Goal: Information Seeking & Learning: Learn about a topic

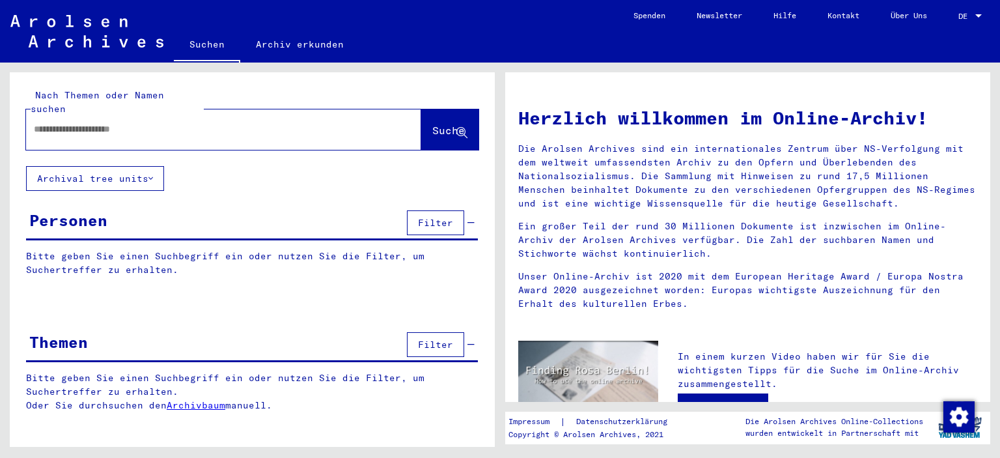
type input "*********"
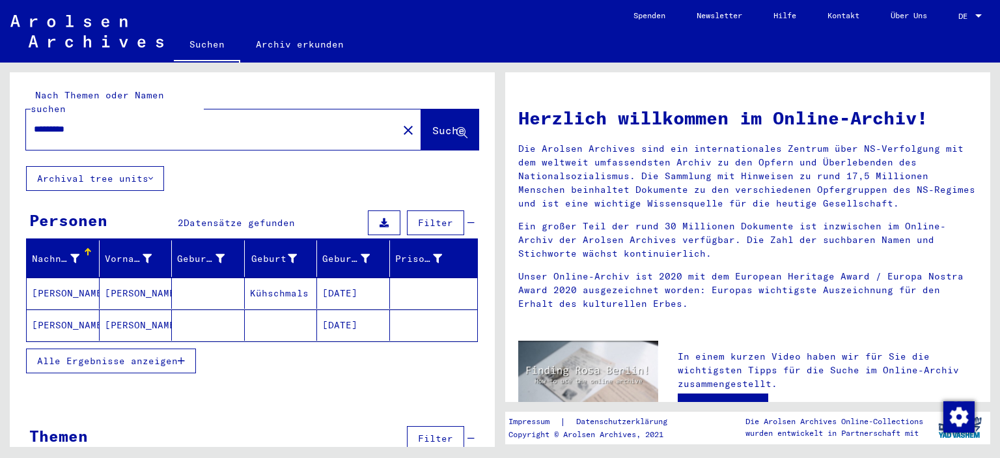
click at [165, 355] on span "Alle Ergebnisse anzeigen" at bounding box center [107, 361] width 141 height 12
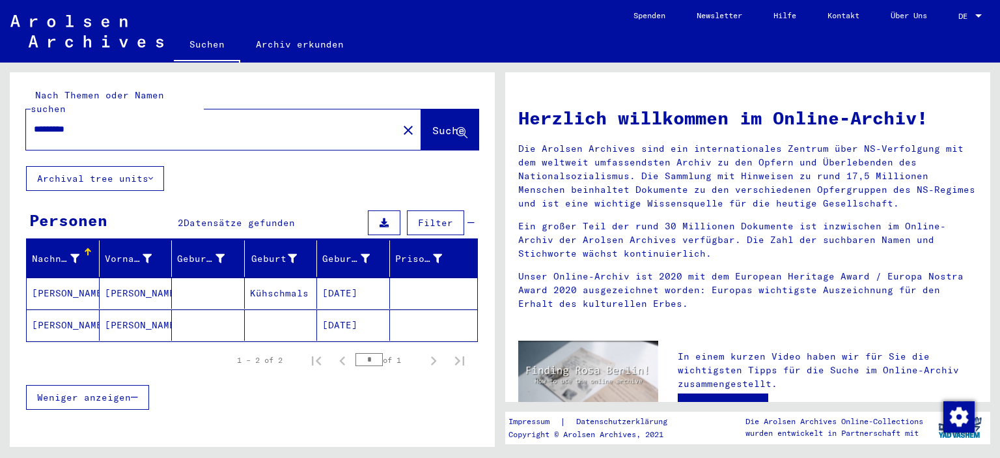
click at [118, 309] on mat-cell "[PERSON_NAME]" at bounding box center [136, 324] width 73 height 31
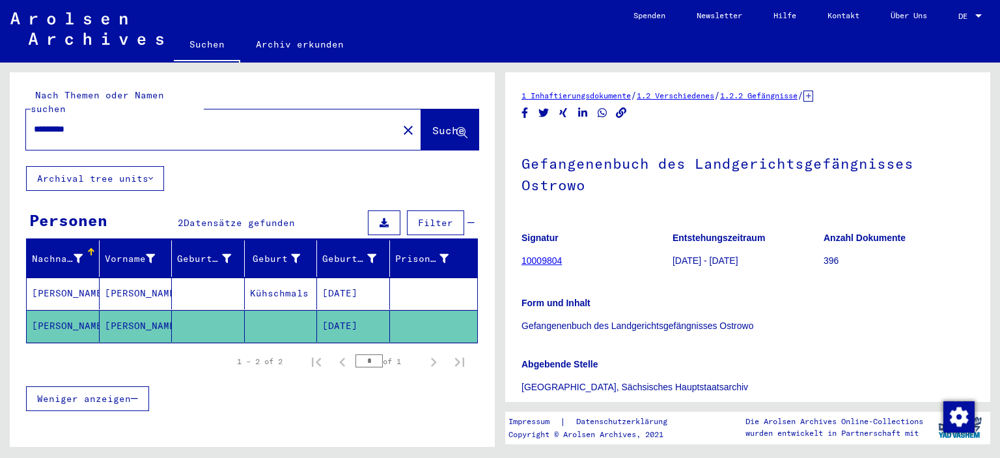
click at [538, 263] on link "10009804" at bounding box center [541, 260] width 40 height 10
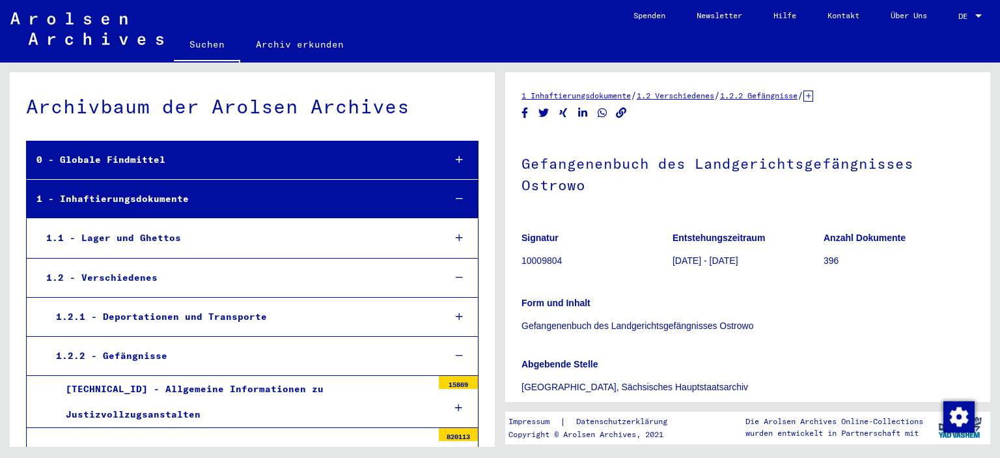
click at [458, 233] on div at bounding box center [459, 238] width 38 height 38
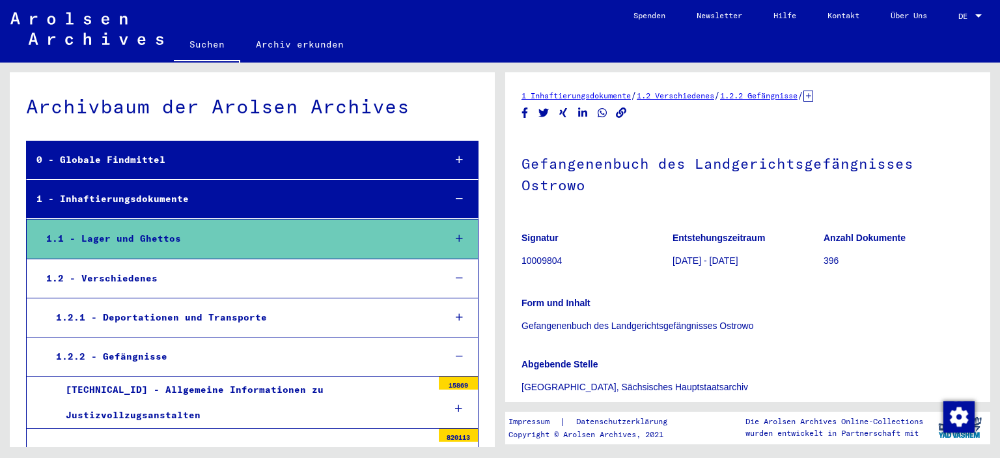
click at [460, 236] on icon at bounding box center [459, 238] width 7 height 9
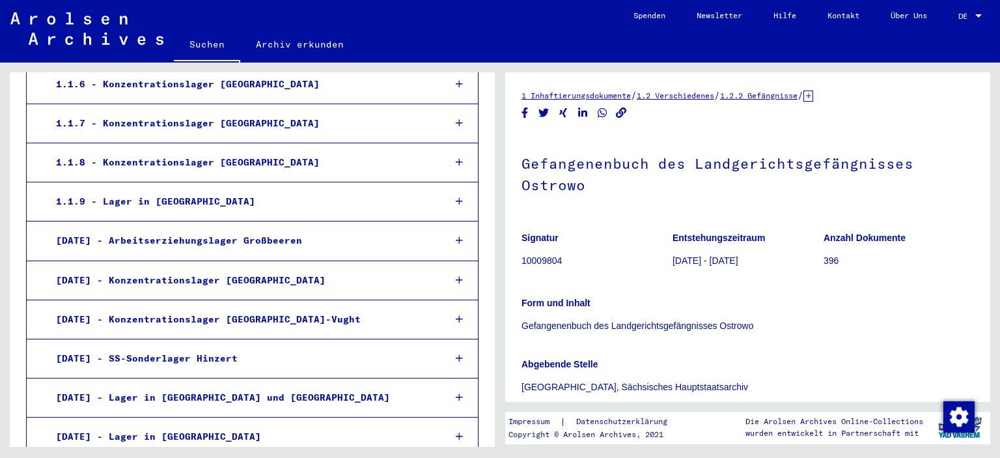
scroll to position [430, 0]
click at [456, 275] on icon at bounding box center [459, 279] width 7 height 9
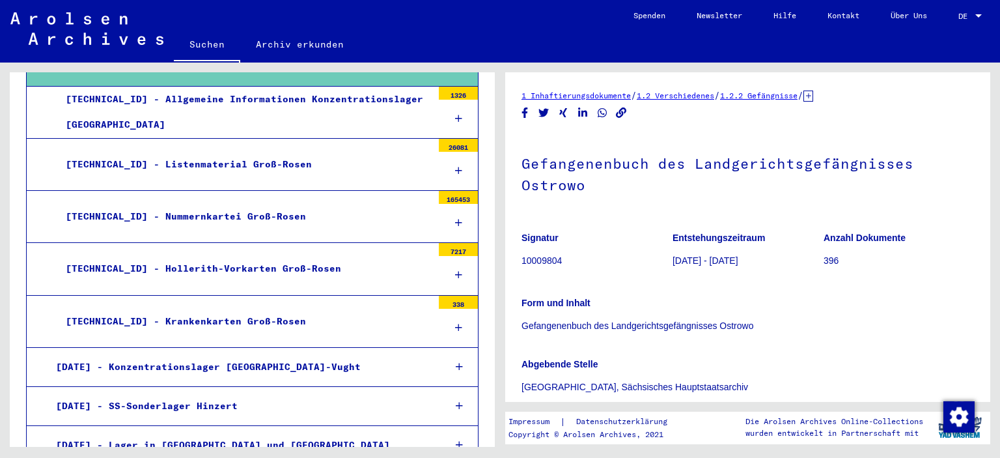
scroll to position [643, 0]
click at [460, 163] on div at bounding box center [458, 170] width 39 height 38
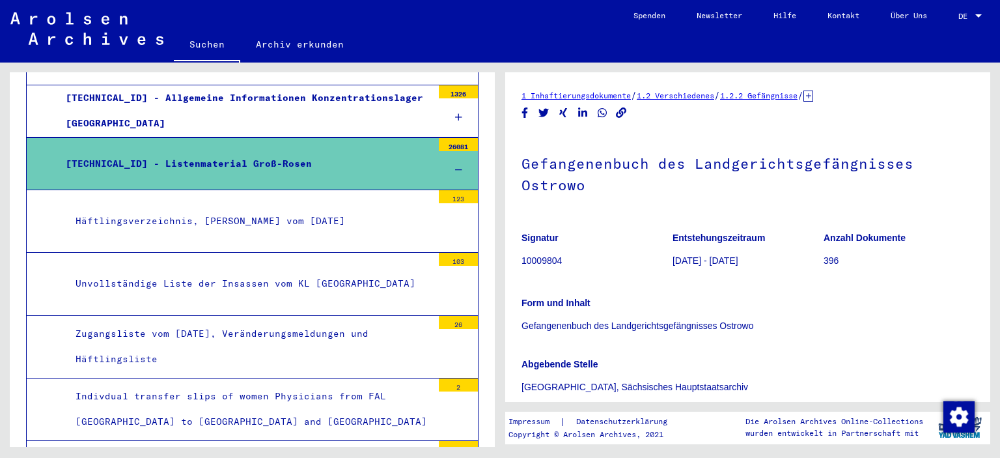
click at [239, 219] on div "Häftlingsverzeichnis, [PERSON_NAME] vom [DATE]" at bounding box center [249, 220] width 367 height 25
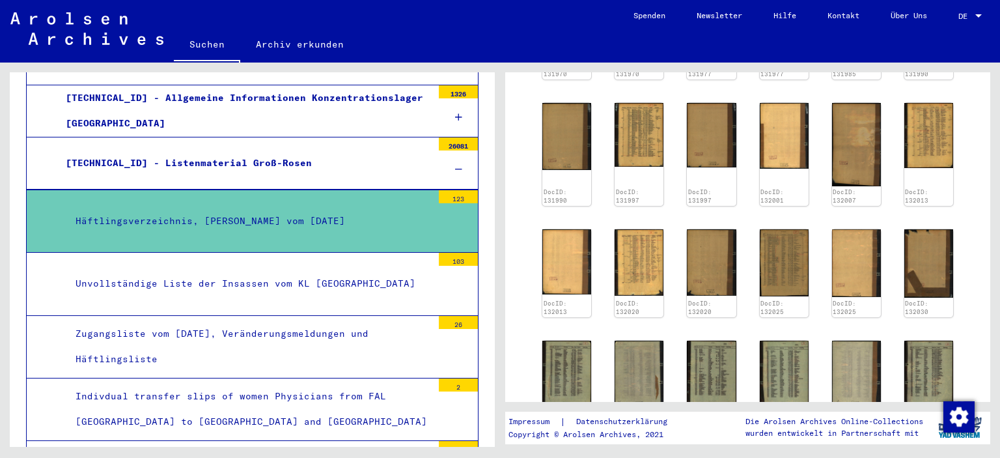
scroll to position [463, 0]
click at [642, 151] on img at bounding box center [638, 134] width 51 height 67
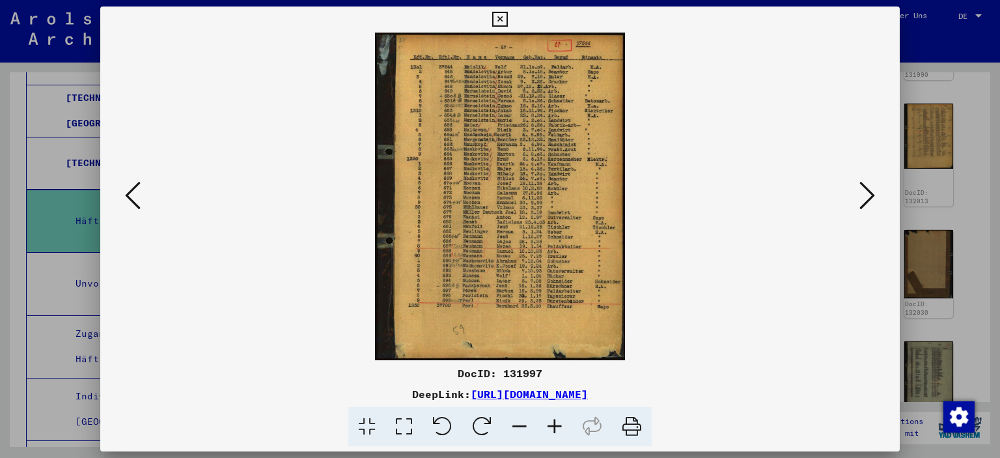
click at [553, 426] on icon at bounding box center [554, 427] width 35 height 40
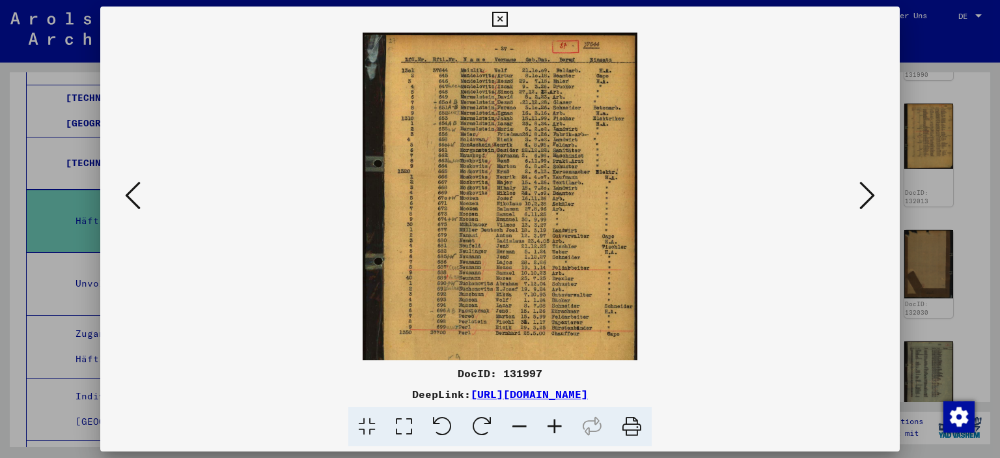
click at [553, 426] on icon at bounding box center [554, 427] width 35 height 40
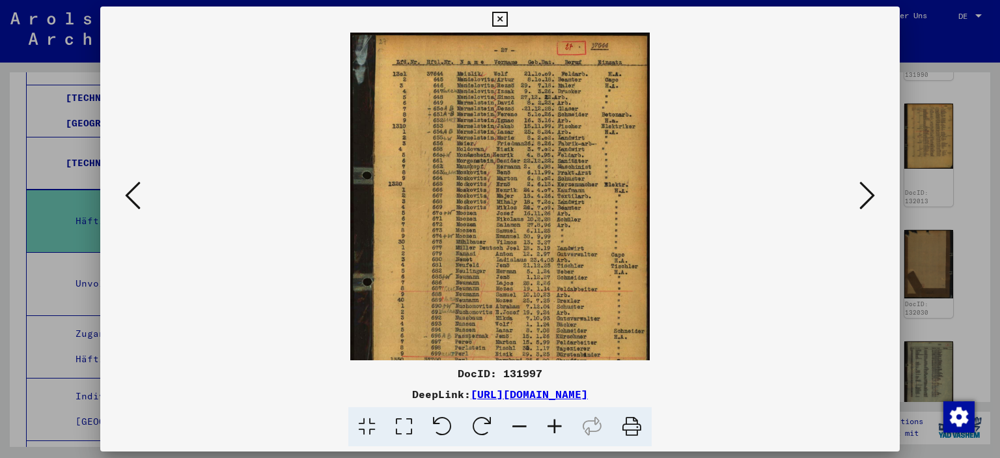
click at [553, 427] on icon at bounding box center [554, 427] width 35 height 40
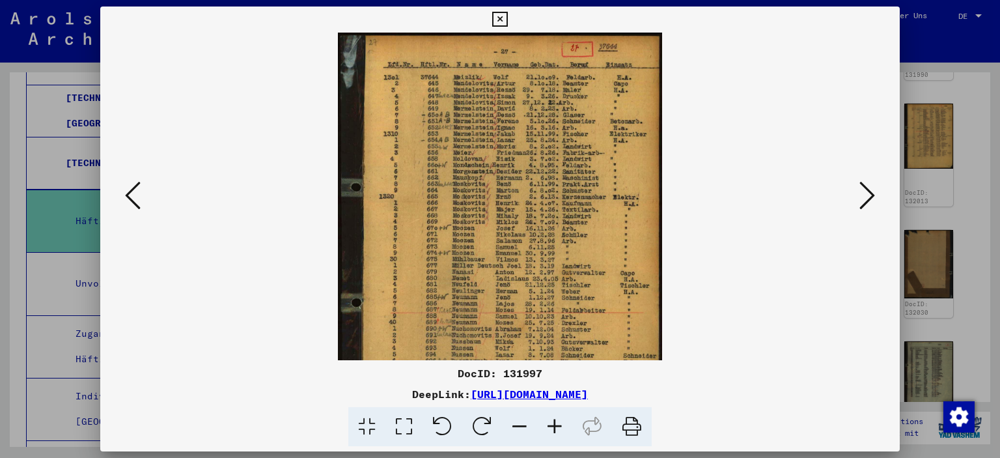
click at [553, 427] on icon at bounding box center [554, 427] width 35 height 40
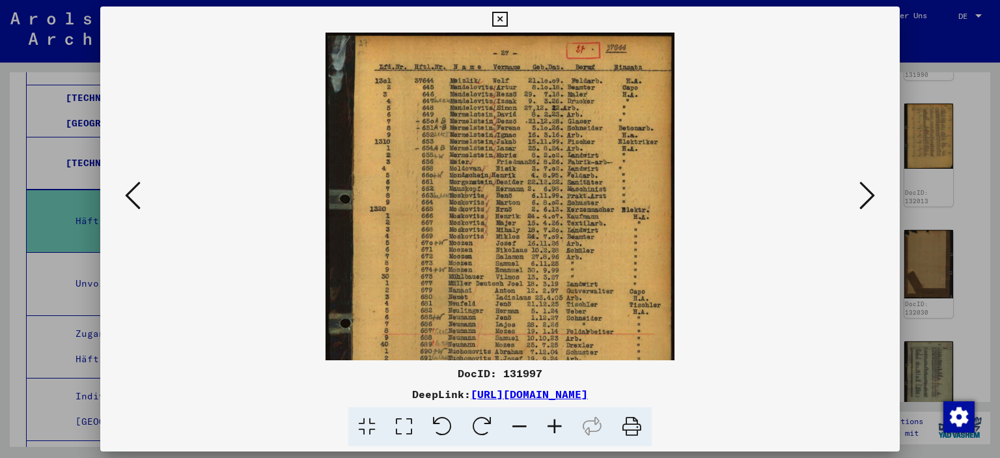
click at [553, 427] on icon at bounding box center [554, 427] width 35 height 40
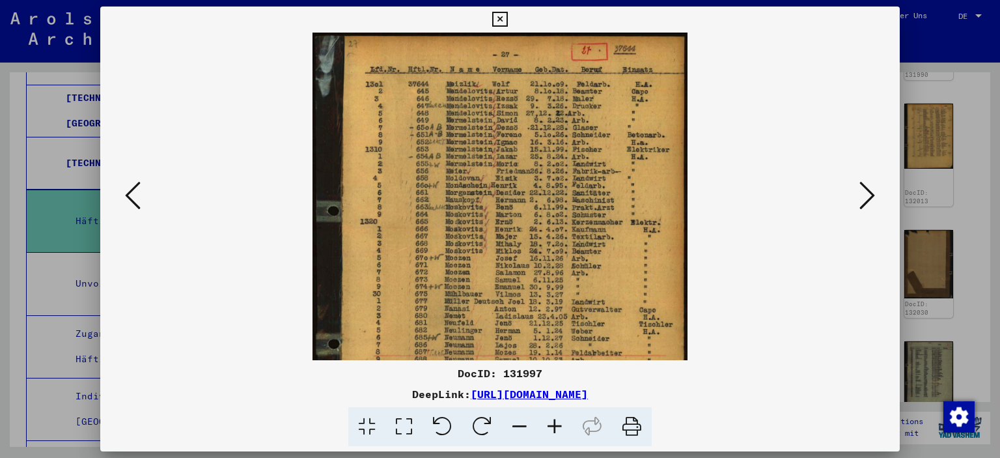
click at [553, 427] on icon at bounding box center [554, 427] width 35 height 40
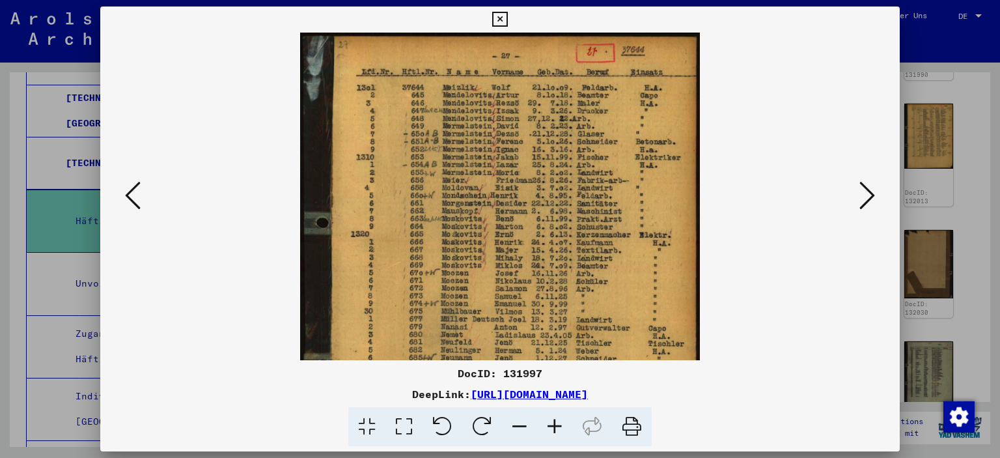
click at [128, 196] on icon at bounding box center [133, 195] width 16 height 31
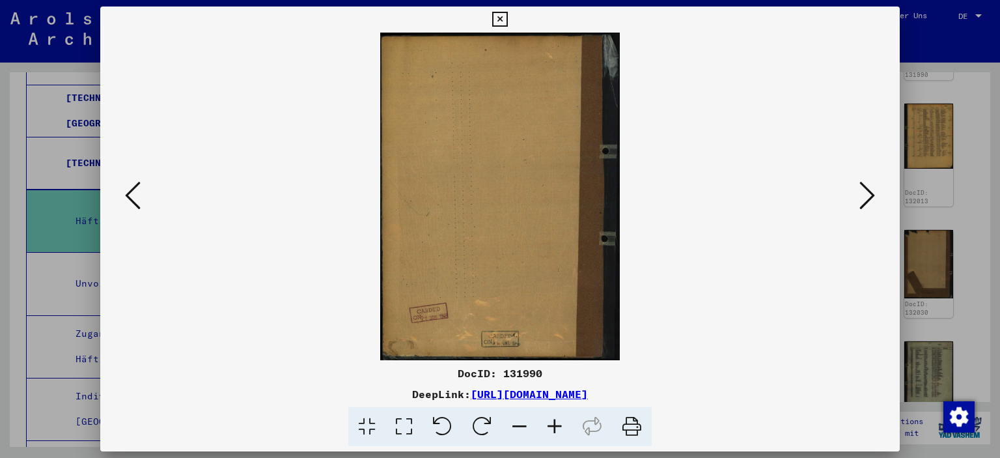
click at [128, 196] on icon at bounding box center [133, 195] width 16 height 31
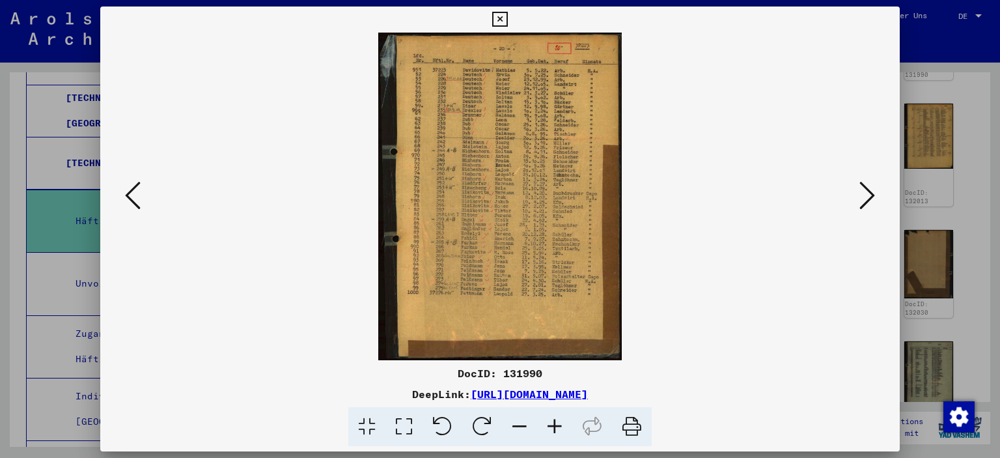
click at [558, 424] on icon at bounding box center [554, 427] width 35 height 40
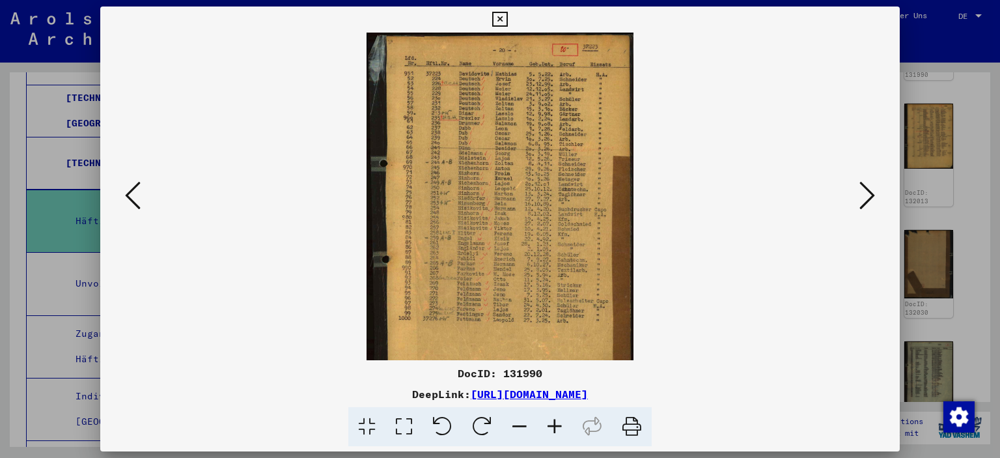
click at [558, 424] on icon at bounding box center [554, 427] width 35 height 40
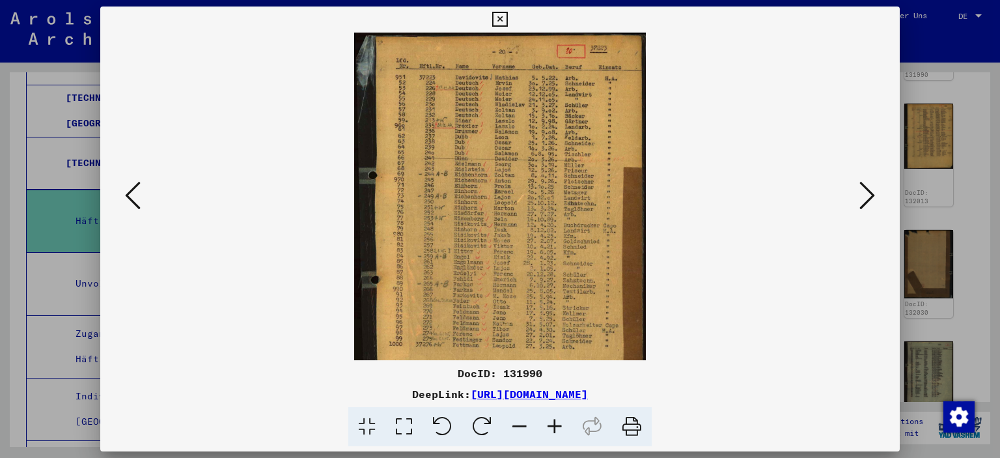
click at [558, 424] on icon at bounding box center [554, 427] width 35 height 40
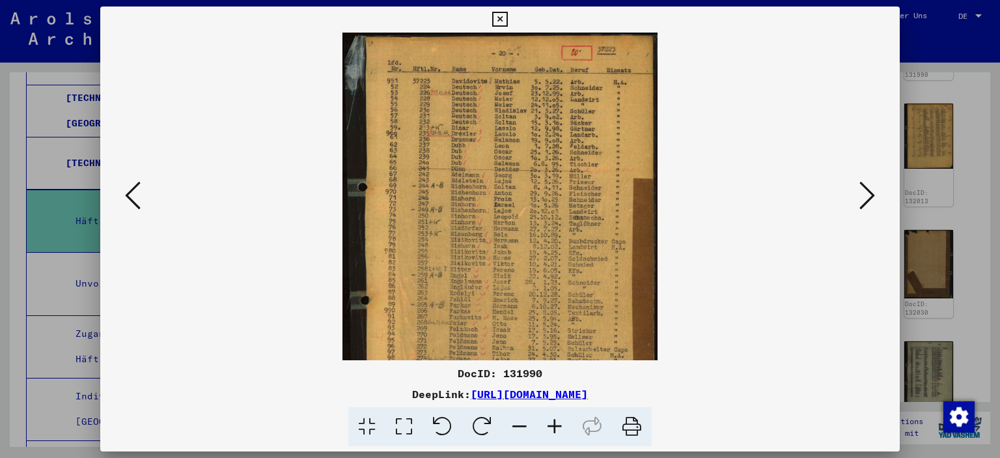
click at [558, 424] on icon at bounding box center [554, 427] width 35 height 40
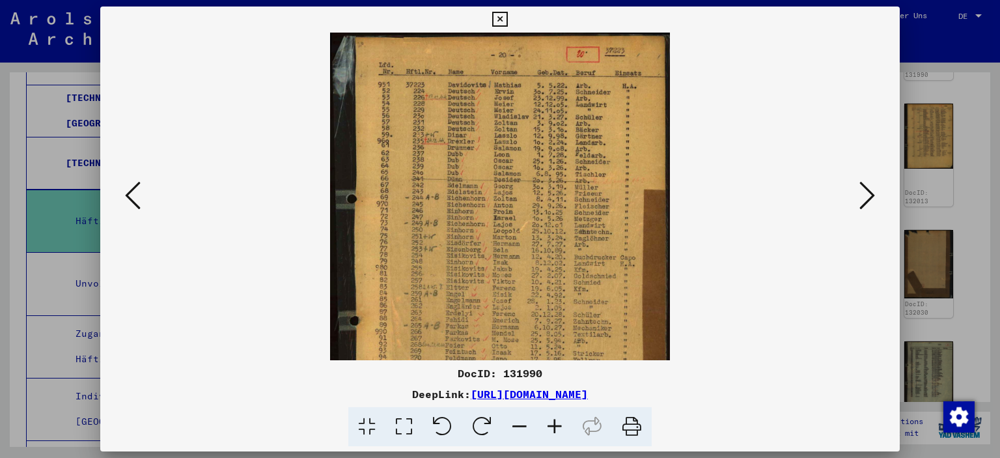
click at [558, 424] on icon at bounding box center [554, 427] width 35 height 40
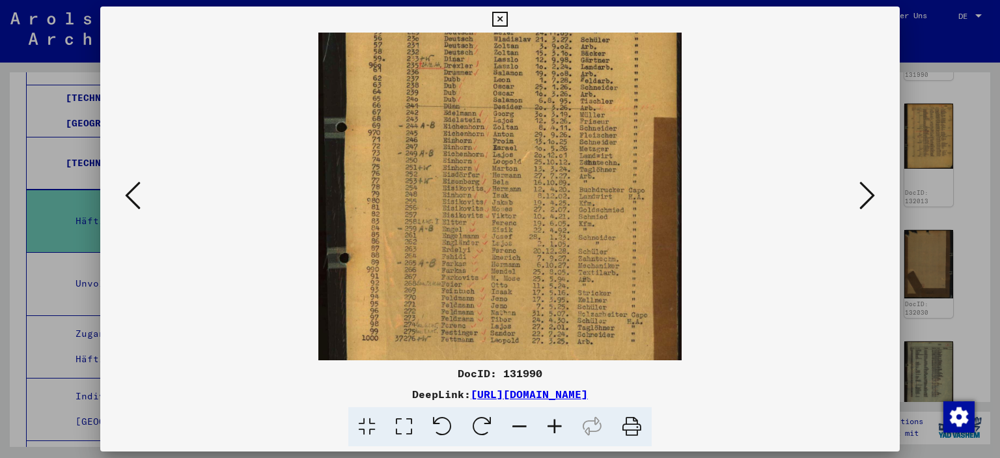
drag, startPoint x: 472, startPoint y: 275, endPoint x: 464, endPoint y: 188, distance: 86.9
click at [464, 189] on img at bounding box center [500, 194] width 364 height 490
click at [874, 199] on icon at bounding box center [867, 195] width 16 height 31
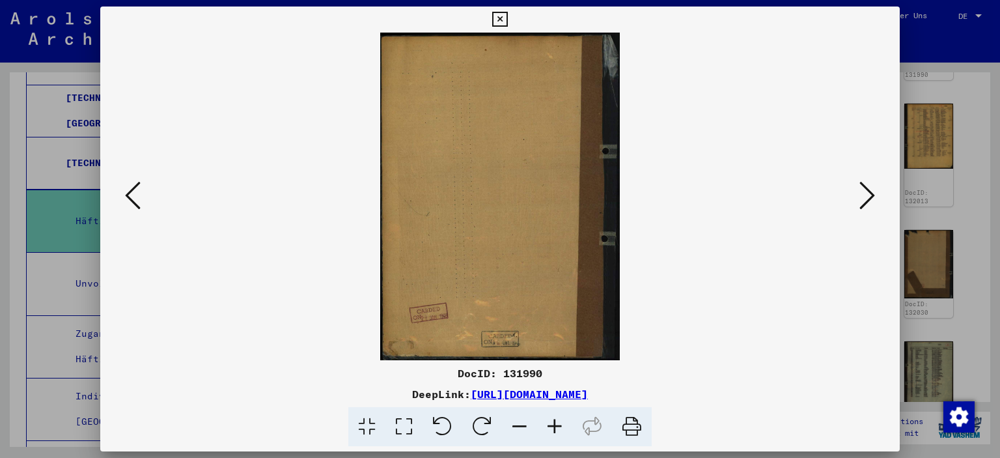
click at [874, 195] on icon at bounding box center [867, 195] width 16 height 31
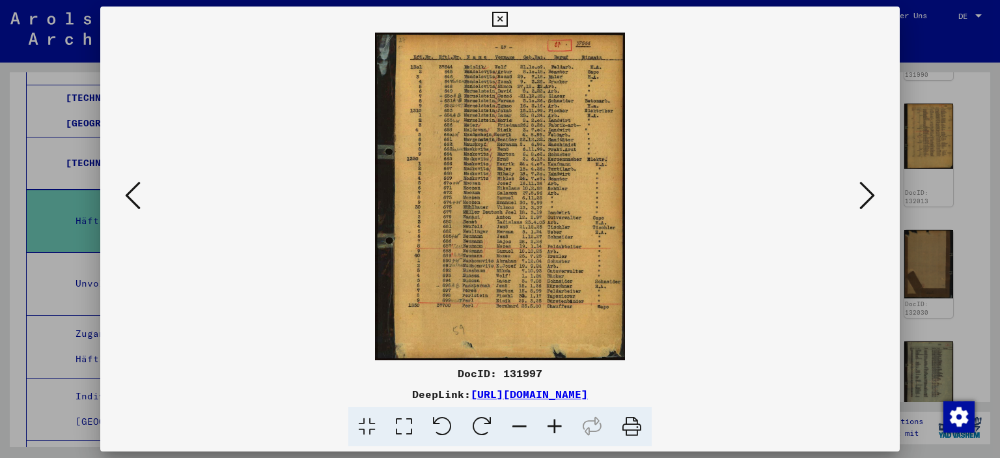
click at [553, 419] on icon at bounding box center [554, 427] width 35 height 40
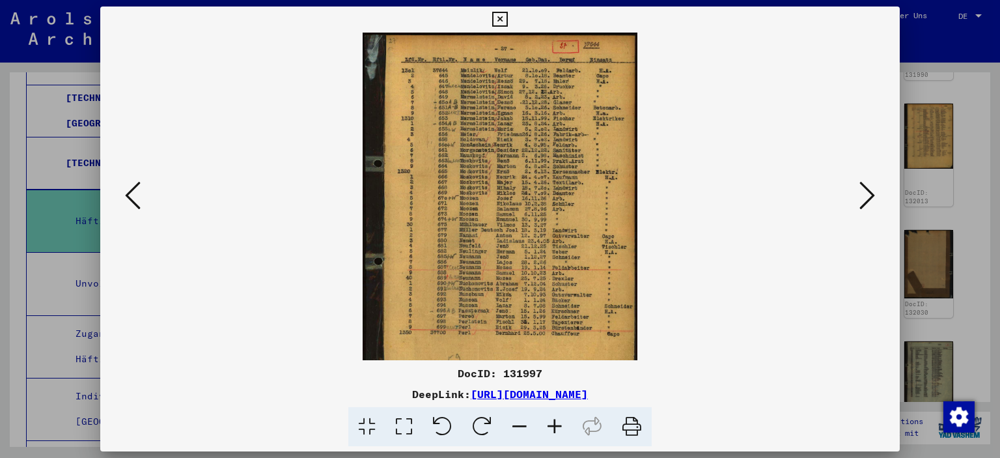
click at [553, 419] on icon at bounding box center [554, 427] width 35 height 40
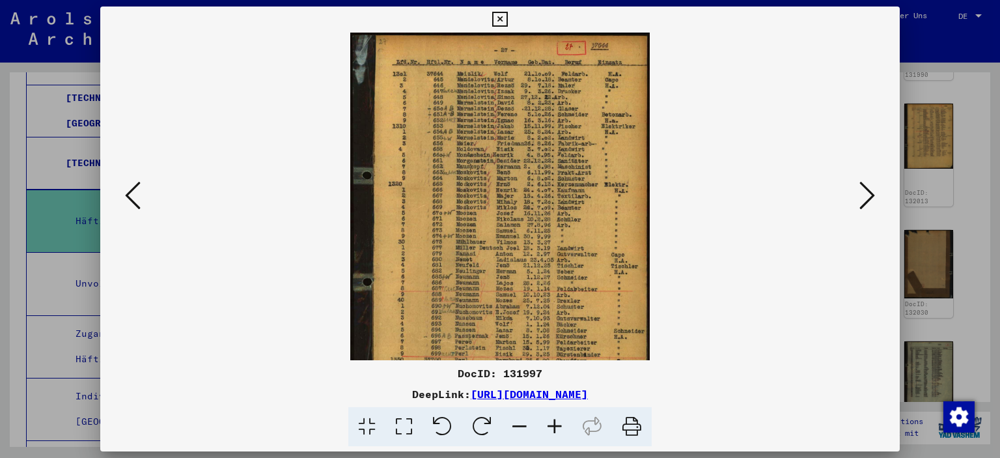
click at [554, 419] on icon at bounding box center [554, 427] width 35 height 40
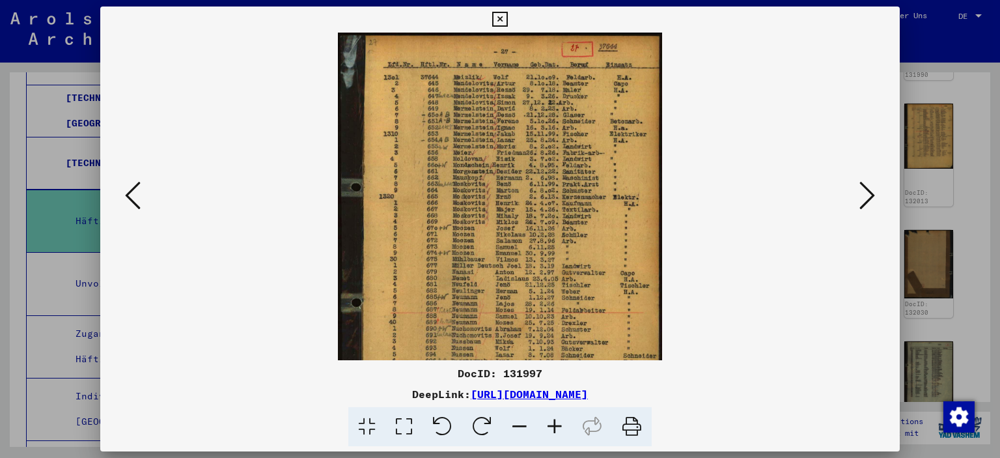
click at [554, 419] on icon at bounding box center [554, 427] width 35 height 40
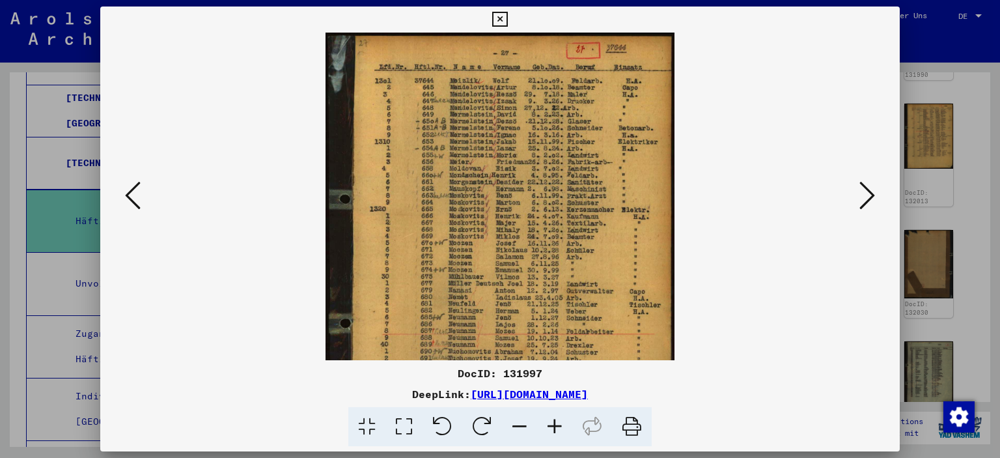
click at [554, 419] on icon at bounding box center [554, 427] width 35 height 40
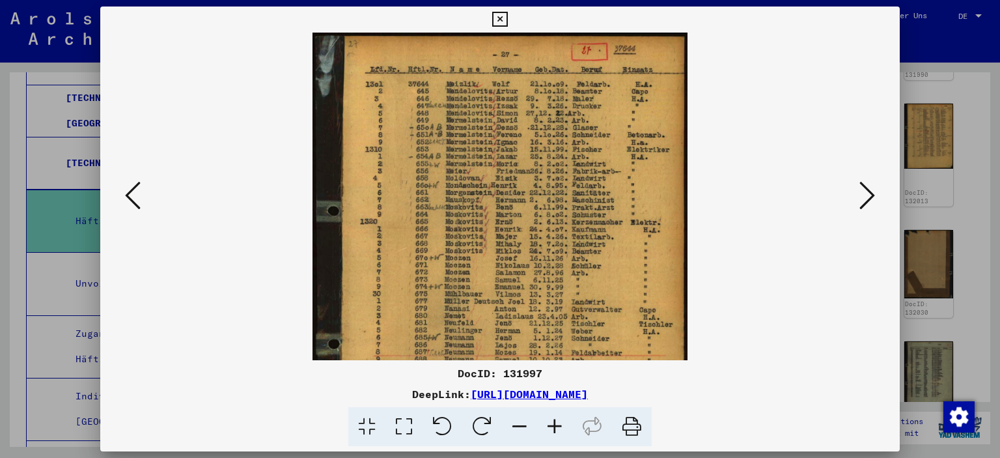
click at [507, 20] on icon at bounding box center [499, 20] width 15 height 16
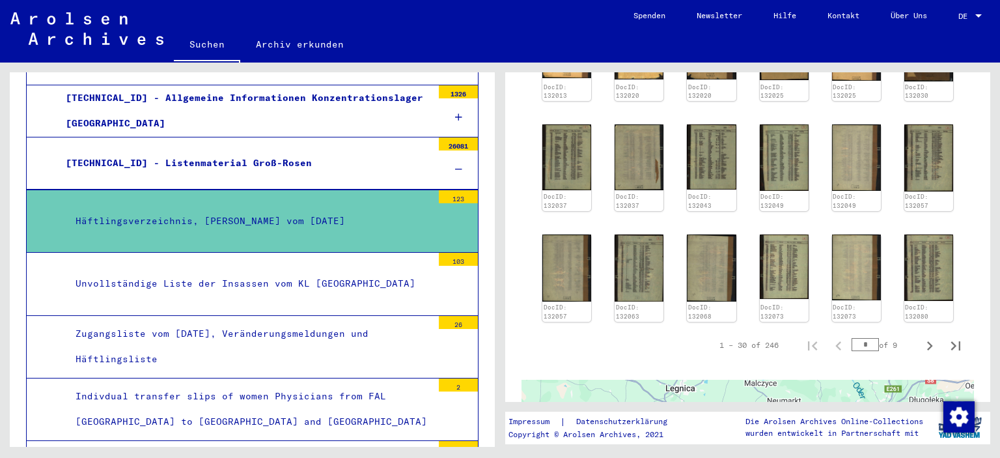
scroll to position [679, 0]
click at [561, 165] on img at bounding box center [566, 157] width 51 height 69
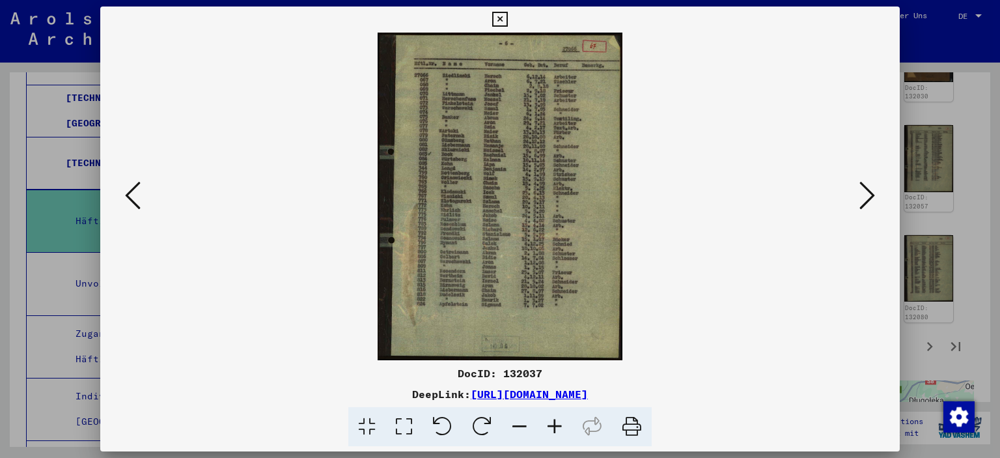
click at [554, 425] on icon at bounding box center [554, 427] width 35 height 40
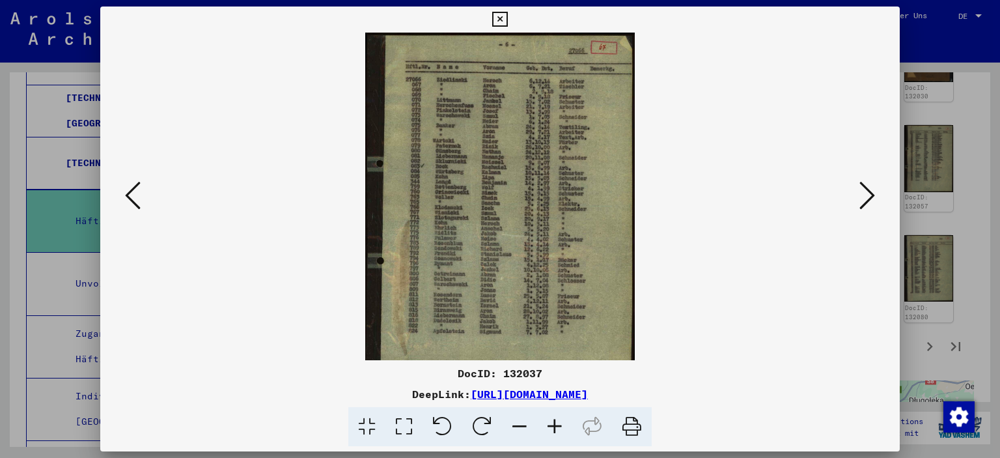
click at [553, 425] on icon at bounding box center [554, 427] width 35 height 40
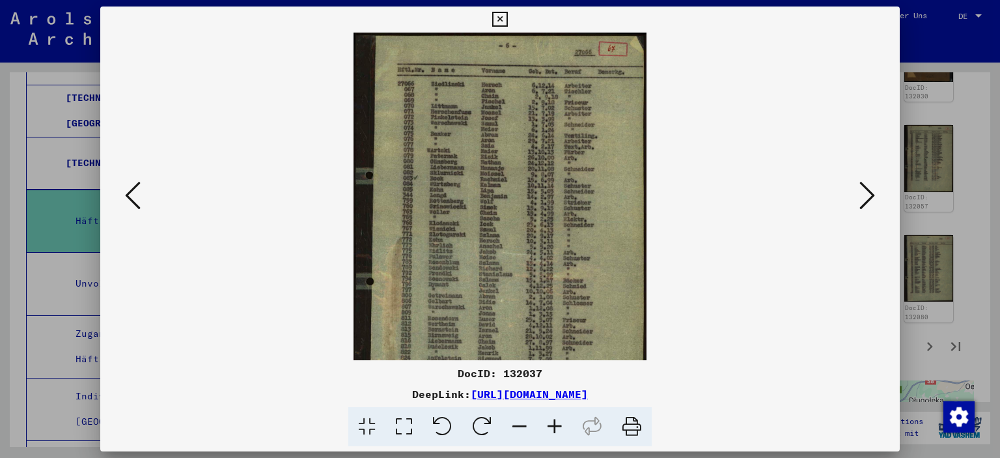
click at [553, 425] on icon at bounding box center [554, 427] width 35 height 40
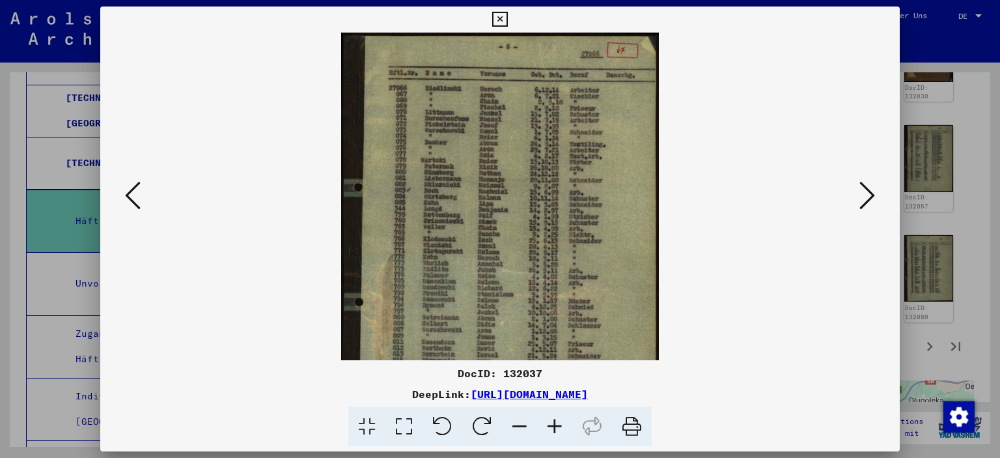
click at [553, 425] on icon at bounding box center [554, 427] width 35 height 40
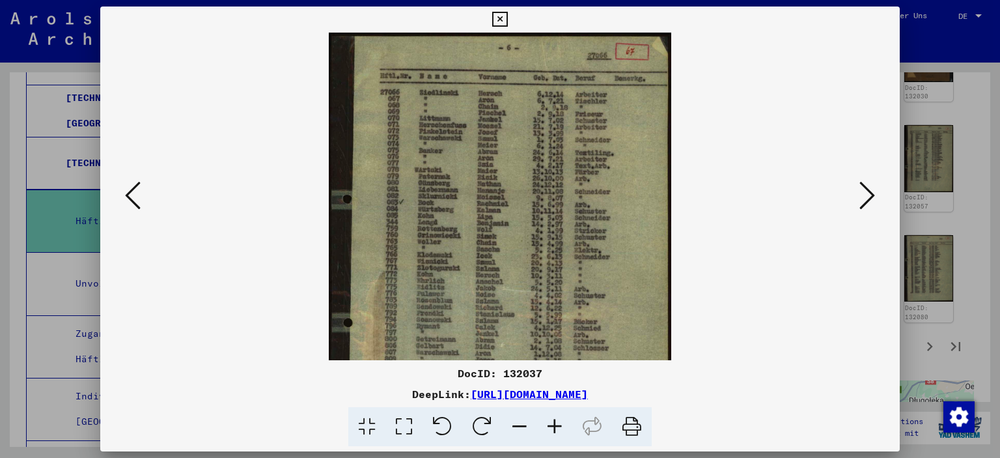
click at [553, 425] on icon at bounding box center [554, 427] width 35 height 40
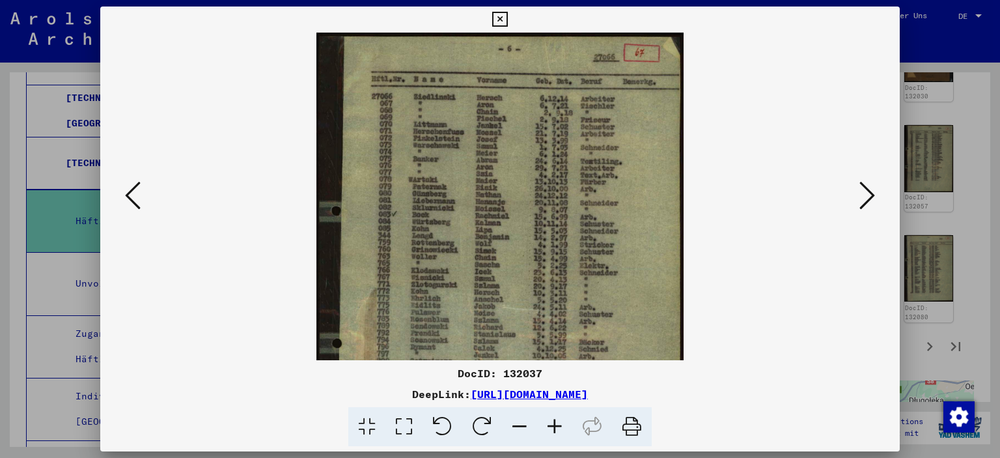
click at [547, 417] on icon at bounding box center [554, 427] width 35 height 40
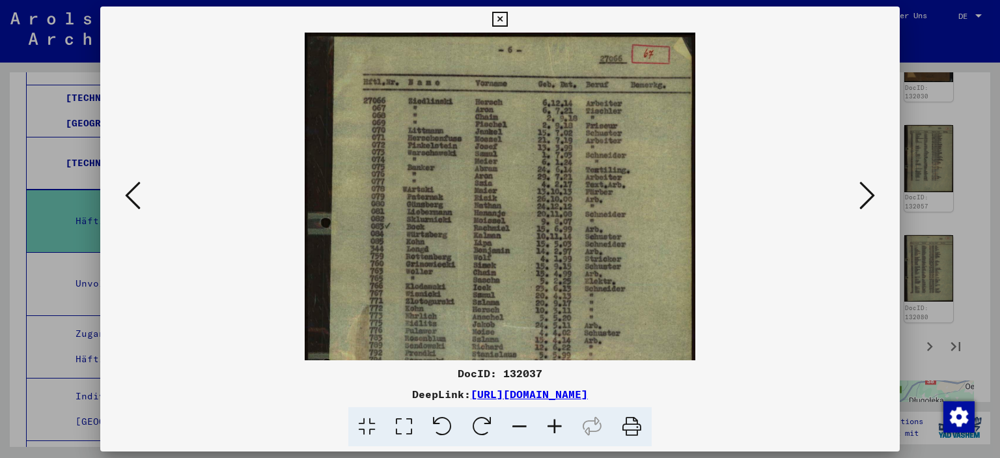
click at [867, 193] on icon at bounding box center [867, 195] width 16 height 31
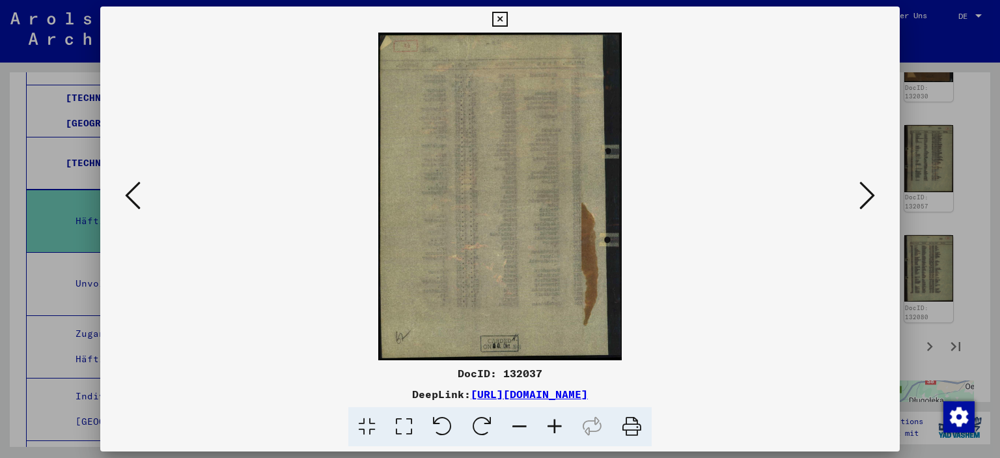
click at [867, 194] on icon at bounding box center [867, 195] width 16 height 31
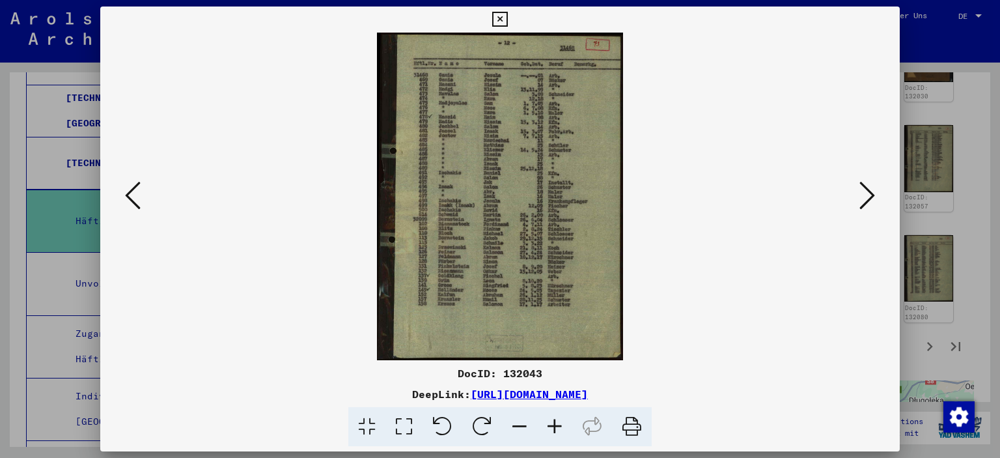
click at [507, 19] on icon at bounding box center [499, 20] width 15 height 16
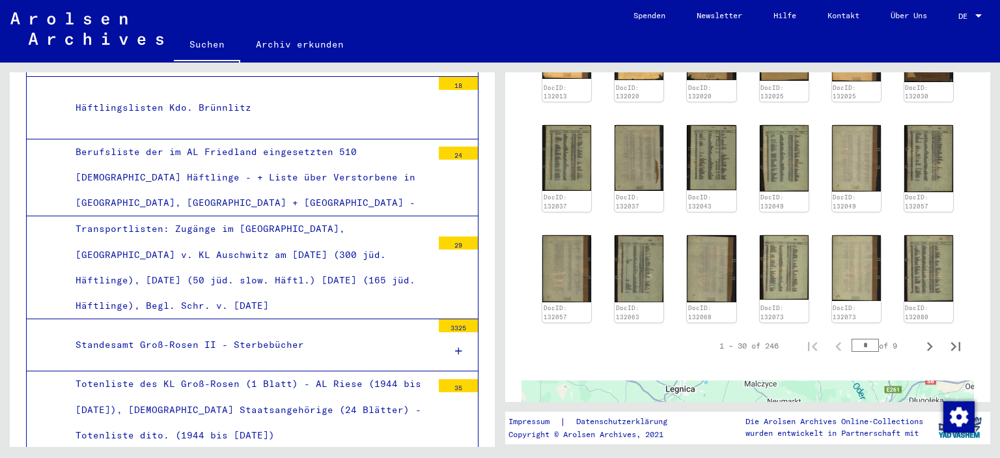
scroll to position [680, 0]
